Goal: Check status: Verify the current state of an ongoing process or item

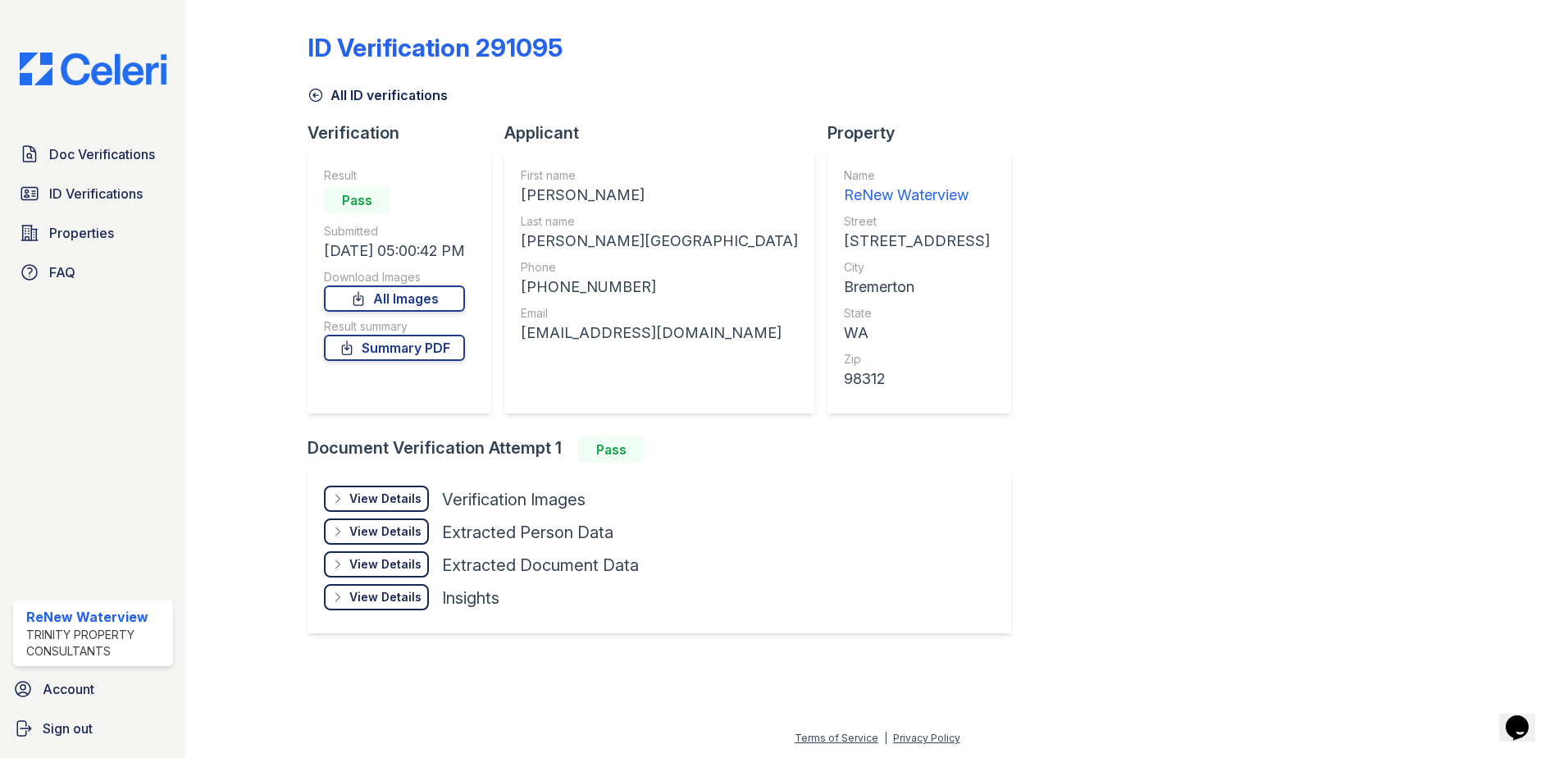
click at [930, 90] on div "All ID verifications" at bounding box center [877, 90] width 1139 height 29
click at [121, 157] on span "Doc Verifications" at bounding box center [101, 154] width 105 height 20
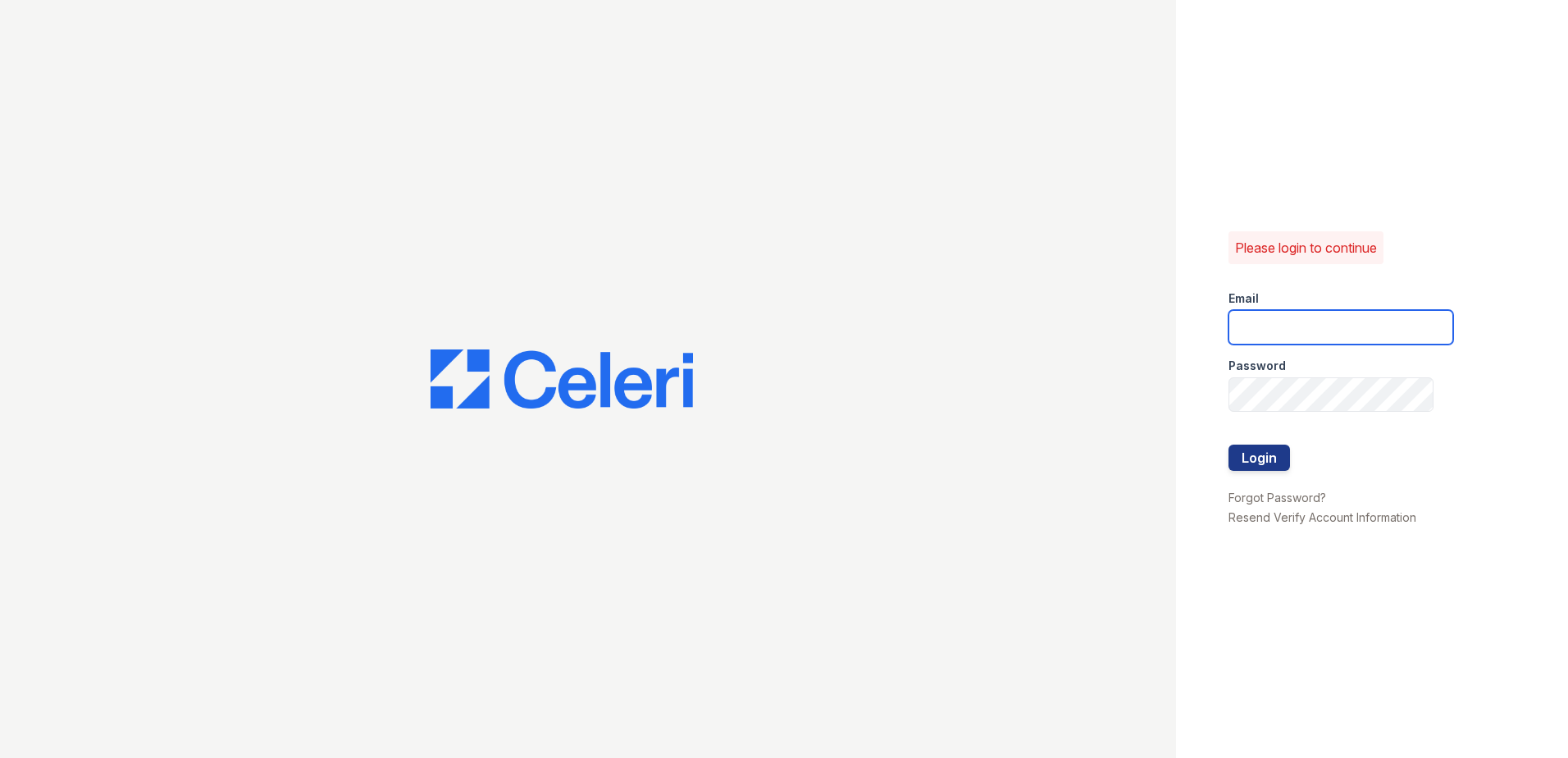
type input "renewwaterview@trinity-pm.com"
click at [1269, 457] on button "Login" at bounding box center [1259, 458] width 61 height 26
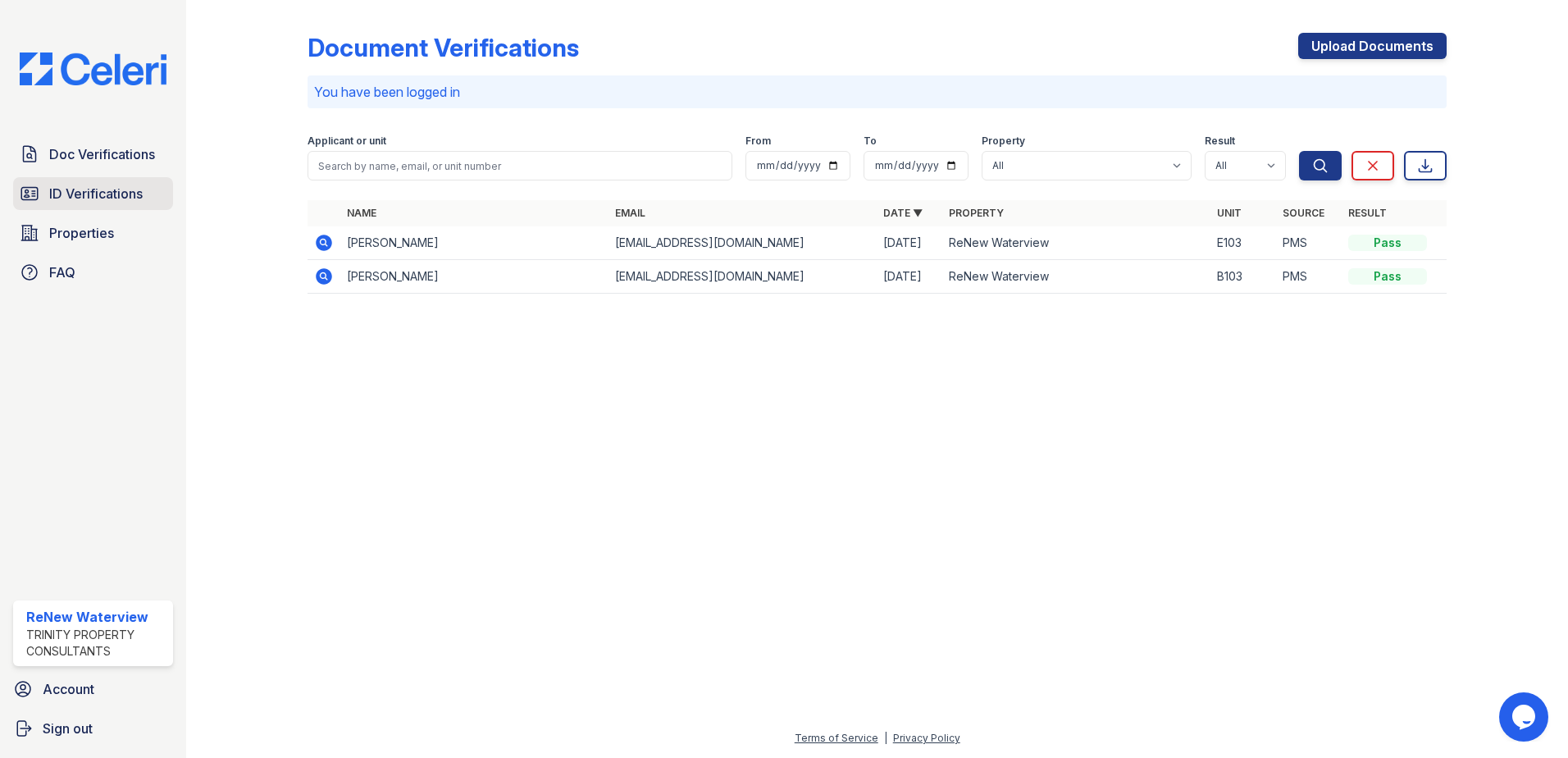
click at [105, 184] on span "ID Verifications" at bounding box center [96, 193] width 94 height 20
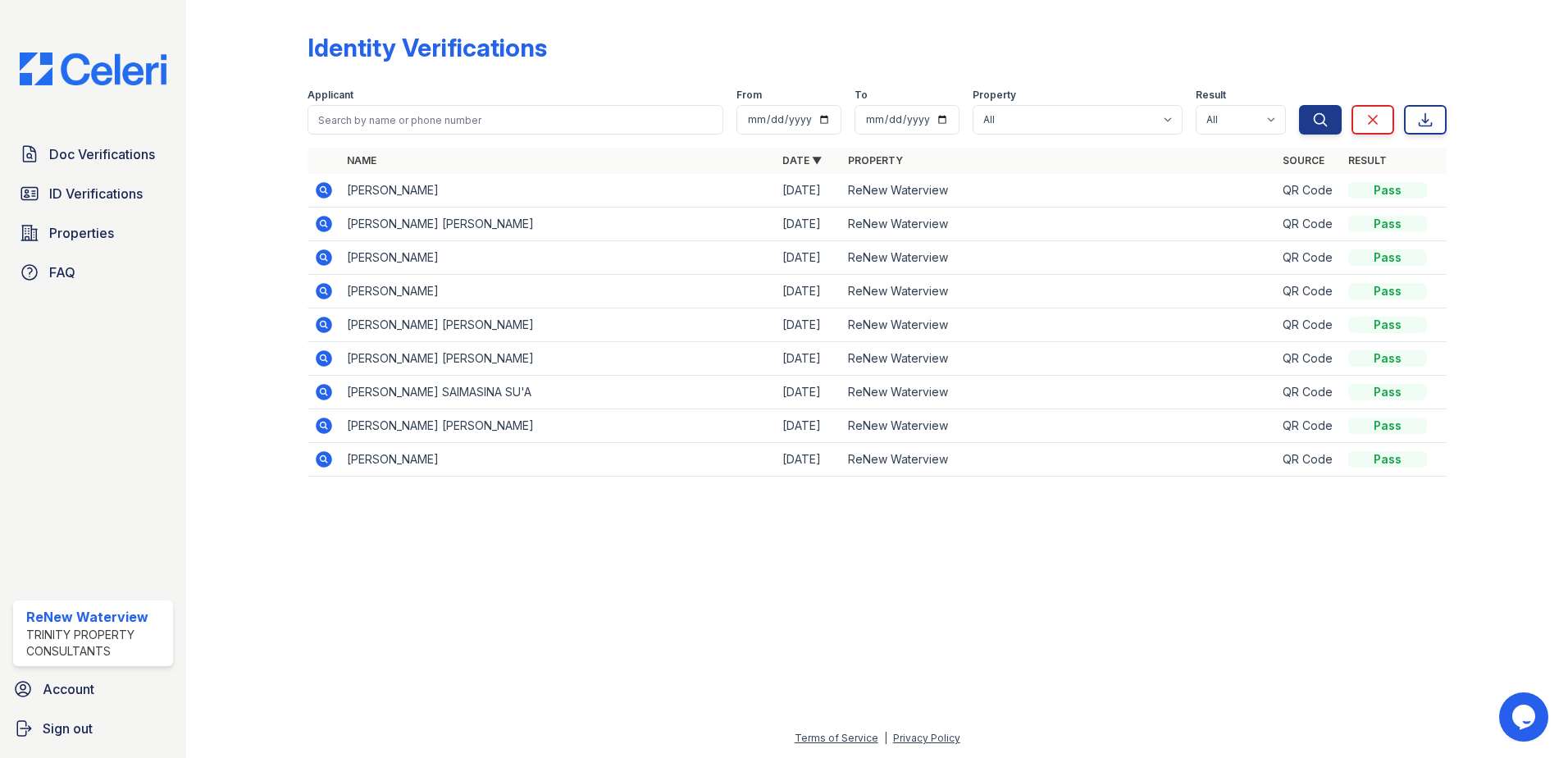
click at [327, 191] on icon at bounding box center [324, 190] width 17 height 17
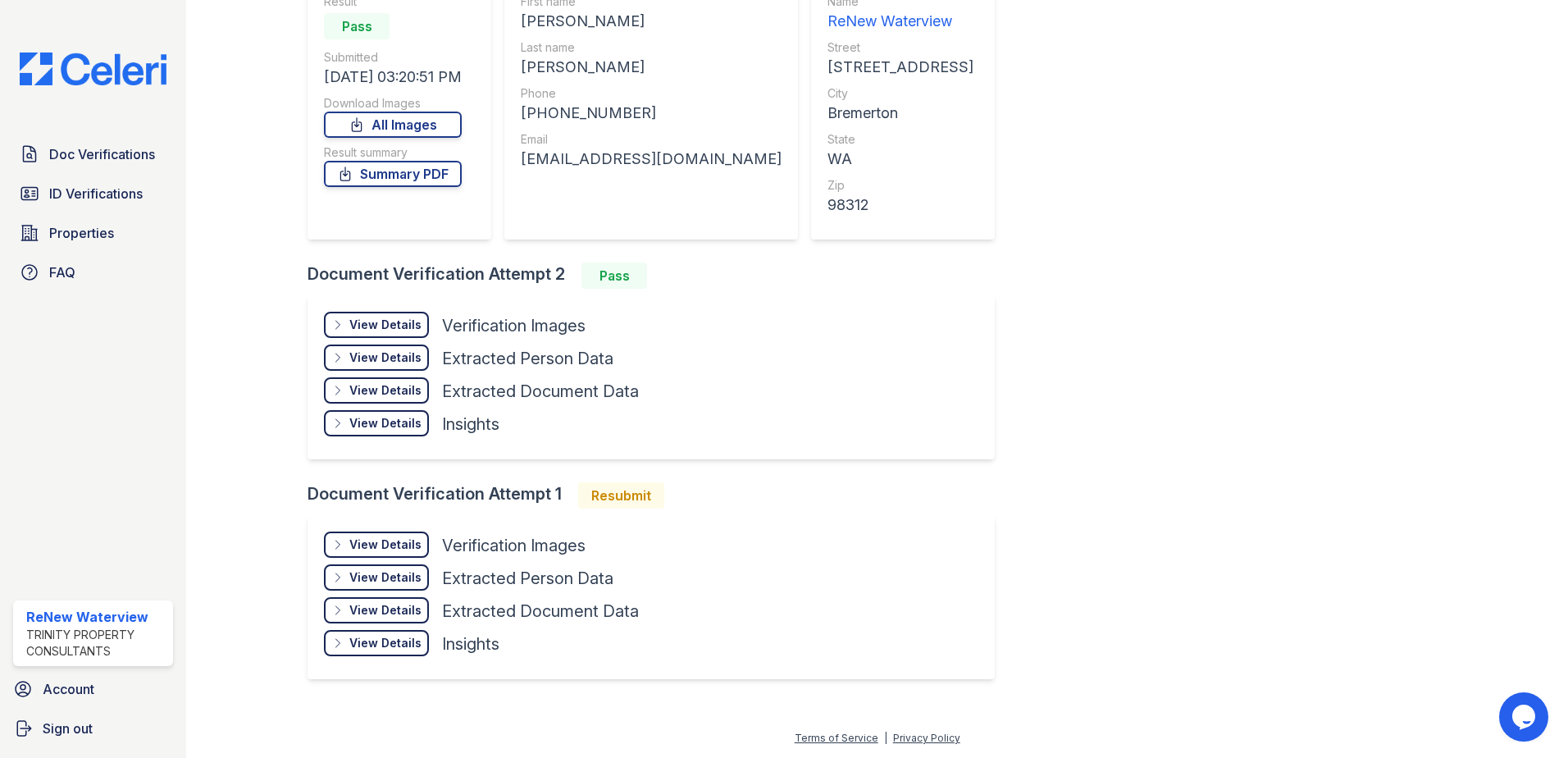
scroll to position [10, 0]
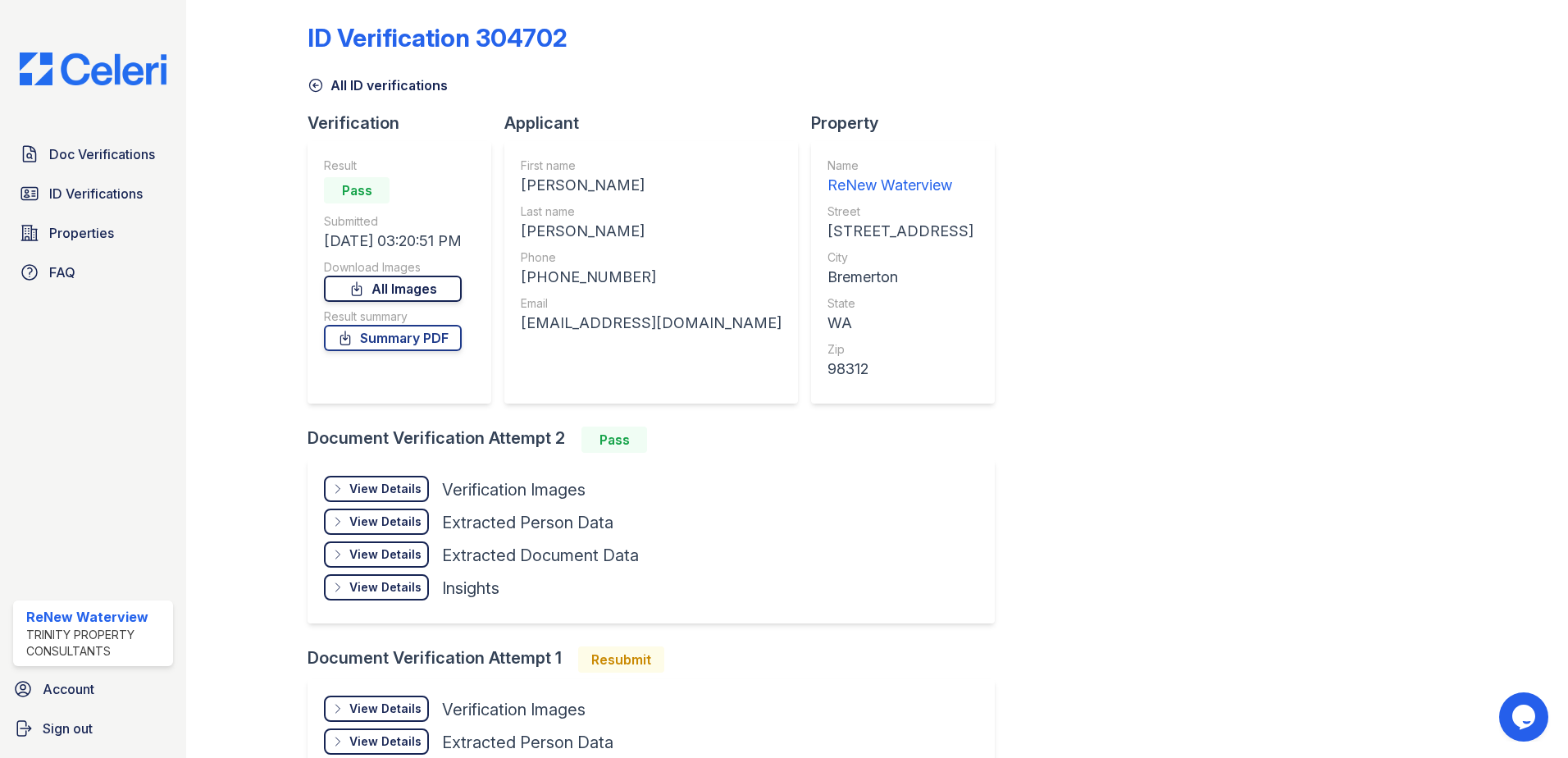
click at [441, 287] on link "All Images" at bounding box center [392, 289] width 137 height 26
